Goal: Task Accomplishment & Management: Use online tool/utility

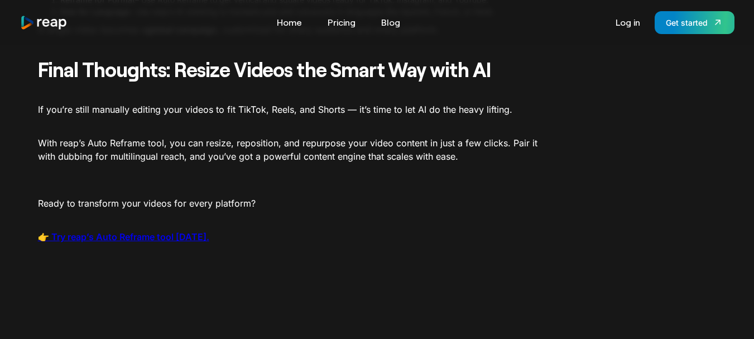
scroll to position [1540, 0]
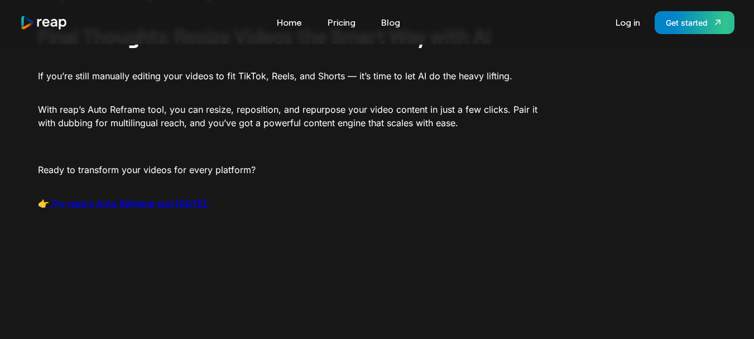
click at [105, 201] on strong "👉 Try reap’s Auto Reframe tool [DATE]." at bounding box center [123, 203] width 171 height 11
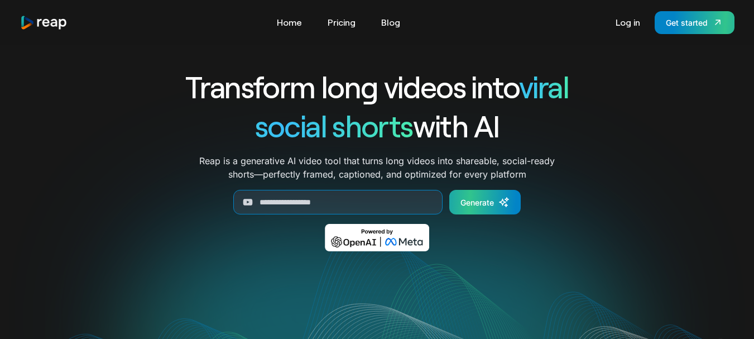
click at [475, 200] on div "Generate" at bounding box center [476, 202] width 33 height 12
